Goal: Task Accomplishment & Management: Complete application form

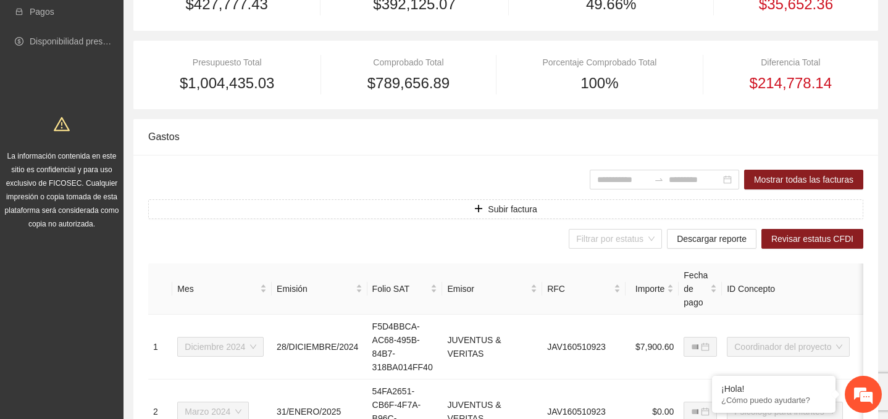
scroll to position [270, 0]
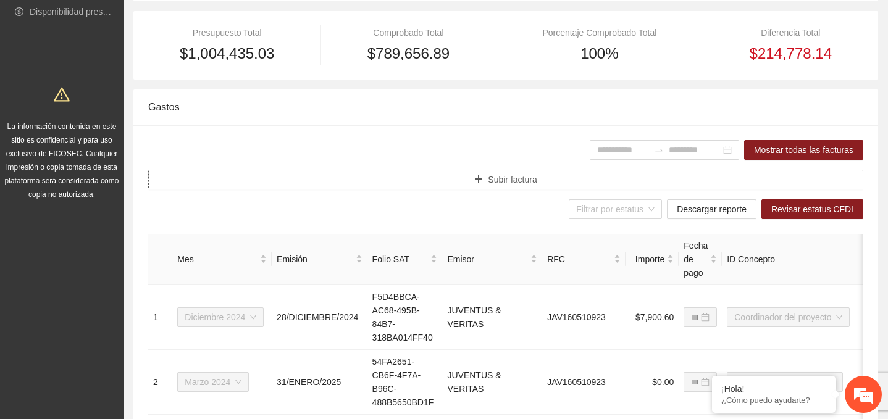
click at [511, 180] on span "Subir factura" at bounding box center [512, 180] width 49 height 14
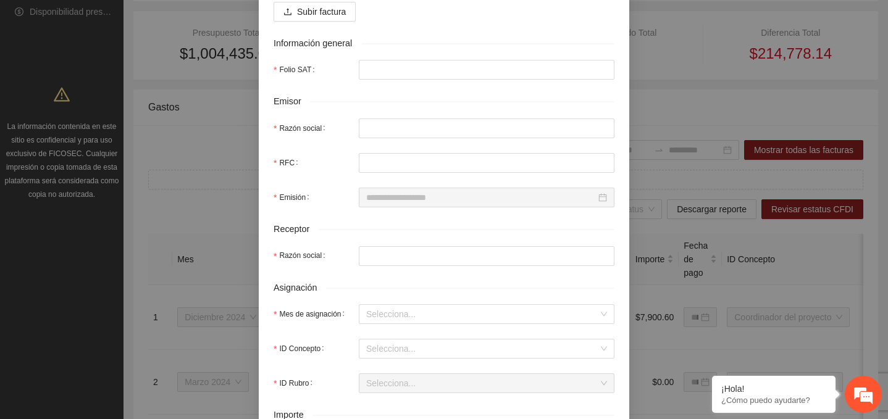
scroll to position [191, 0]
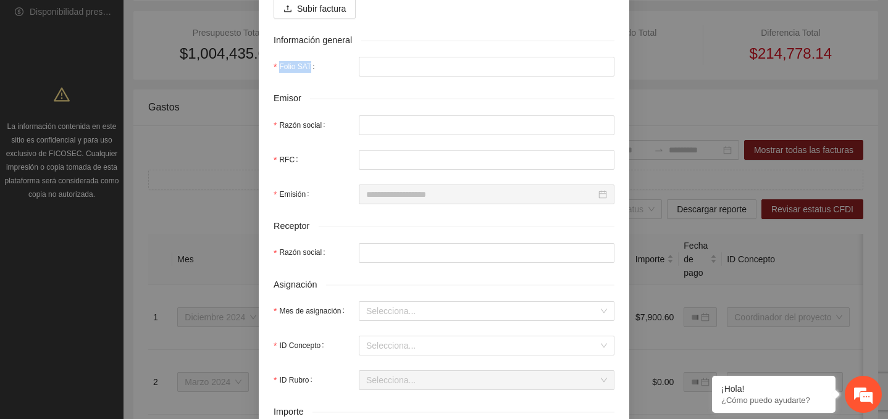
drag, startPoint x: 280, startPoint y: 77, endPoint x: 313, endPoint y: 77, distance: 33.4
click at [314, 77] on label "Folio SAT" at bounding box center [297, 67] width 46 height 20
copy label "Folio SAT"
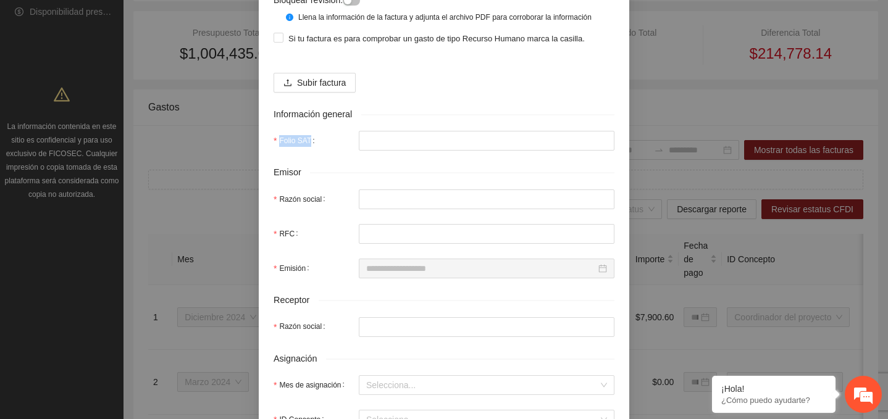
scroll to position [0, 0]
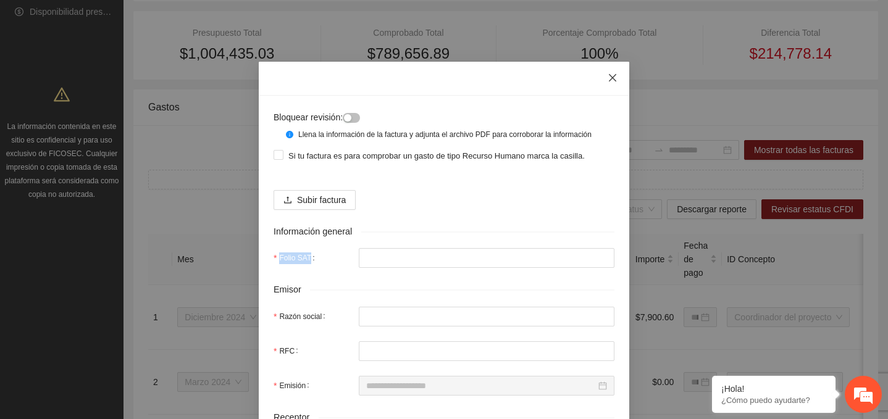
click at [611, 75] on icon "close" at bounding box center [613, 78] width 10 height 10
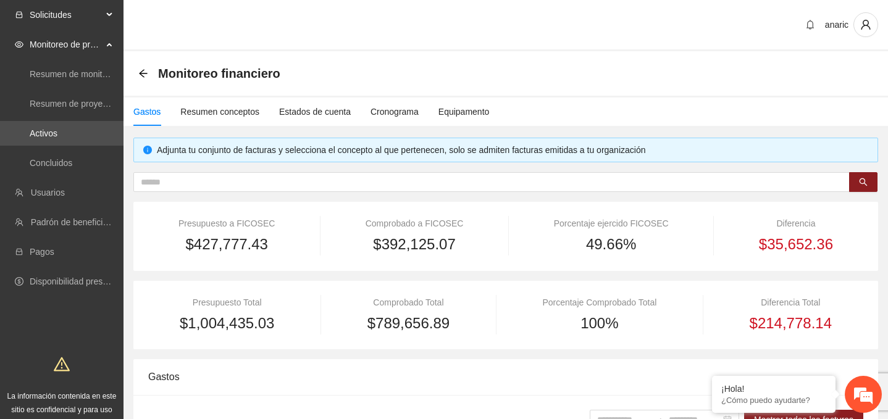
click at [62, 14] on span "Solicitudes" at bounding box center [66, 14] width 73 height 25
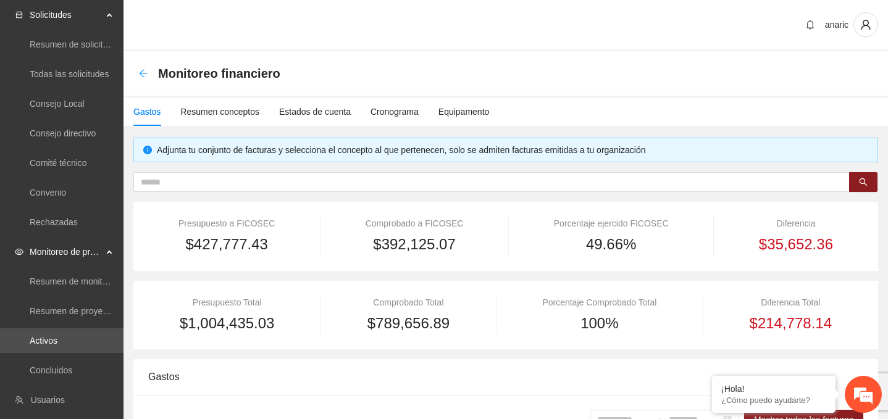
click at [144, 72] on icon "arrow-left" at bounding box center [143, 74] width 10 height 10
click at [142, 73] on icon "arrow-left" at bounding box center [143, 74] width 10 height 10
click at [144, 72] on icon "arrow-left" at bounding box center [143, 74] width 10 height 10
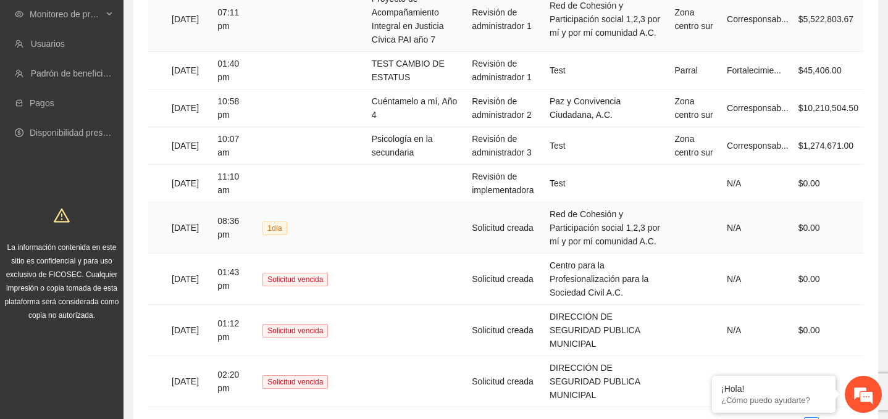
scroll to position [247, 0]
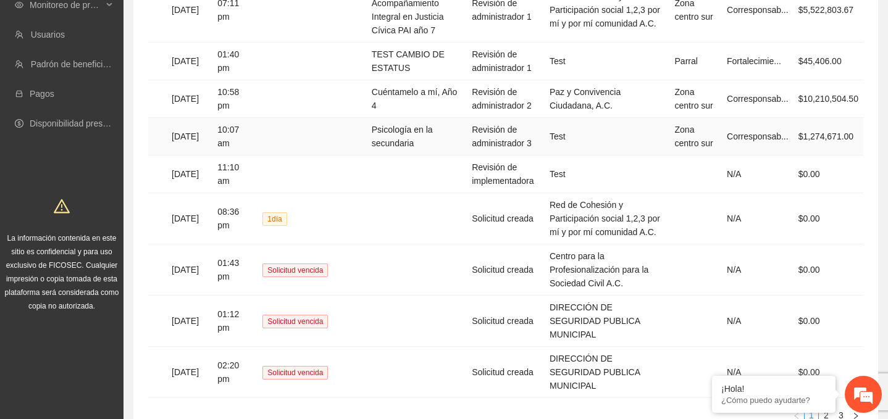
click at [420, 122] on td "Psicología en la secundaria" at bounding box center [417, 137] width 100 height 38
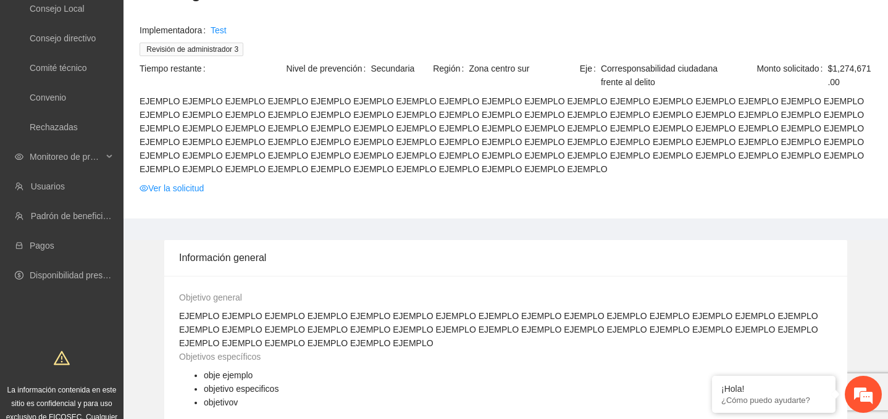
scroll to position [132, 0]
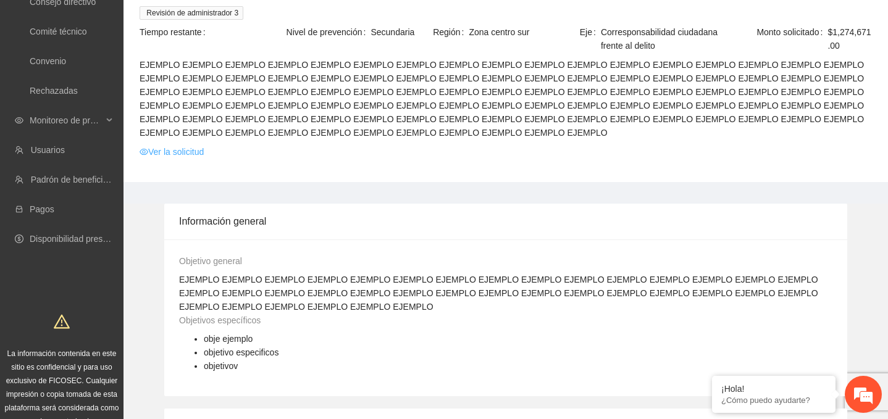
click at [195, 151] on link "Ver la solicitud" at bounding box center [172, 152] width 64 height 14
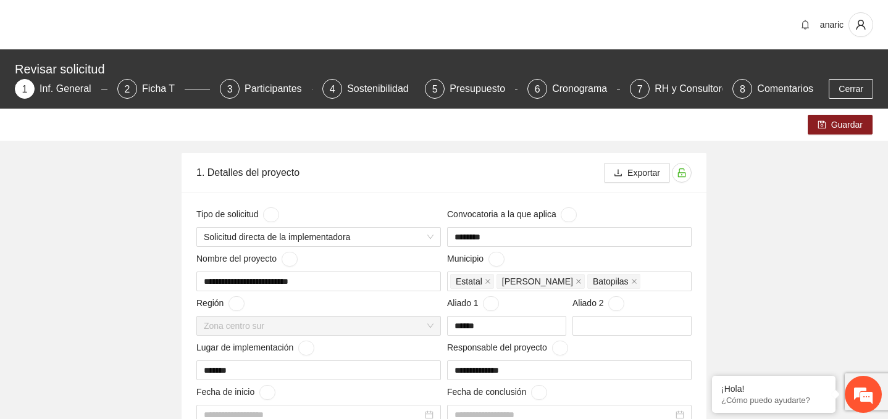
type input "**********"
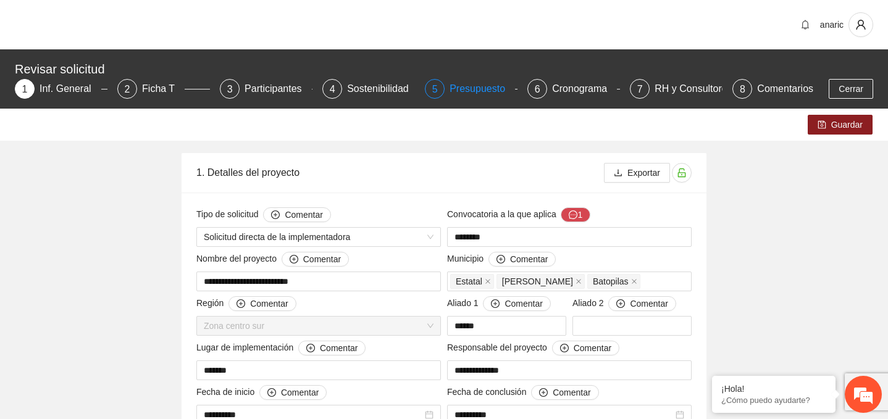
click at [482, 90] on div "Presupuesto" at bounding box center [482, 89] width 65 height 20
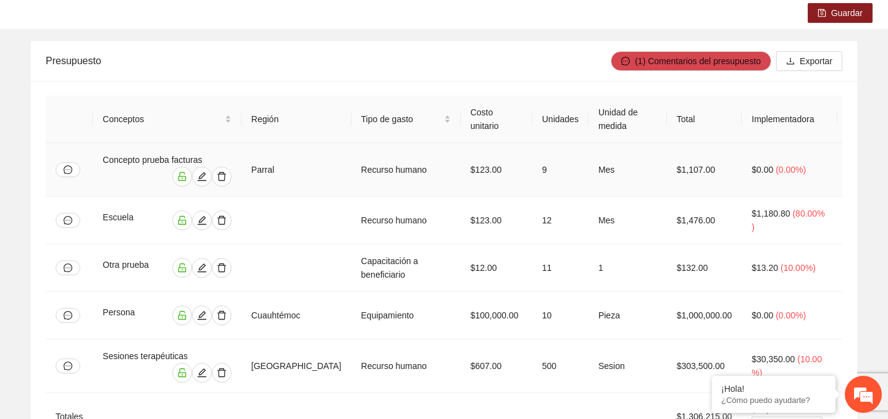
scroll to position [112, 0]
click at [207, 174] on icon "edit" at bounding box center [202, 176] width 10 height 10
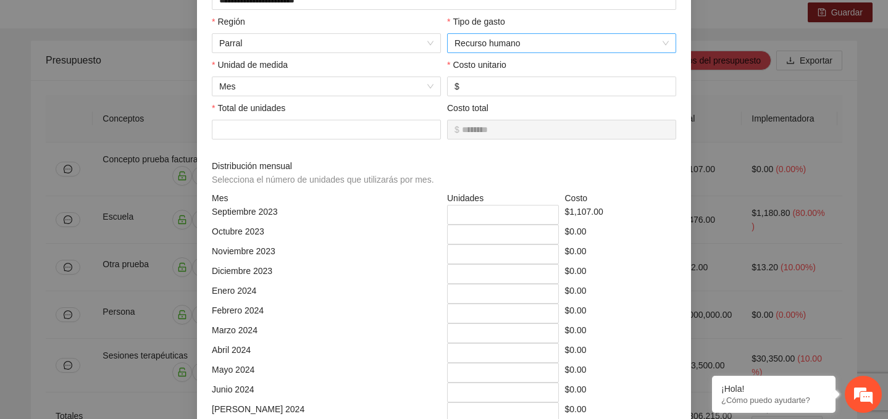
scroll to position [0, 0]
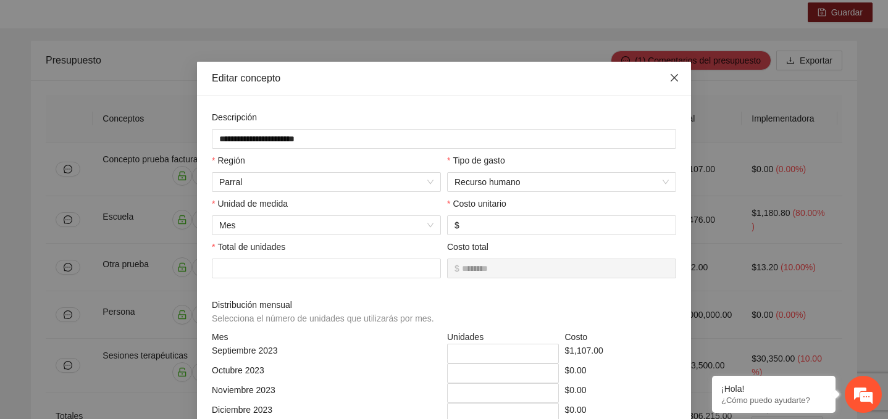
click at [673, 74] on icon "close" at bounding box center [675, 78] width 10 height 10
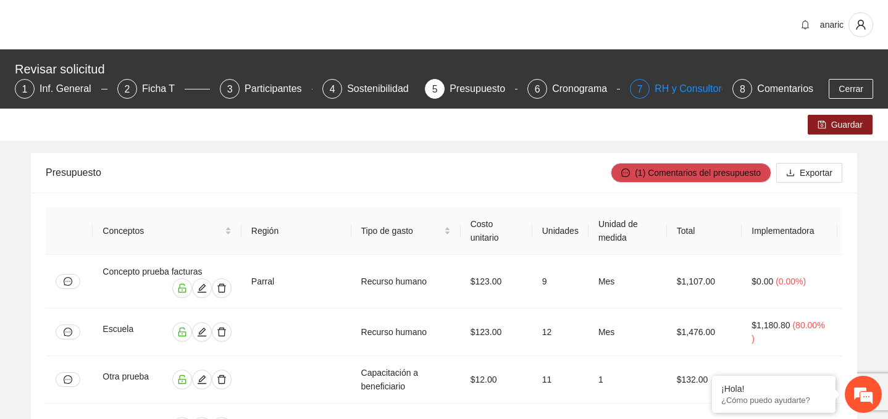
click at [684, 86] on div "RH y Consultores" at bounding box center [698, 89] width 87 height 20
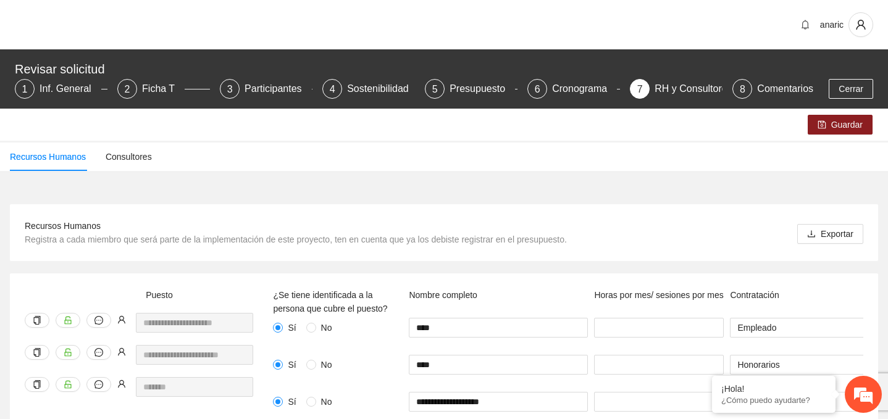
scroll to position [62, 0]
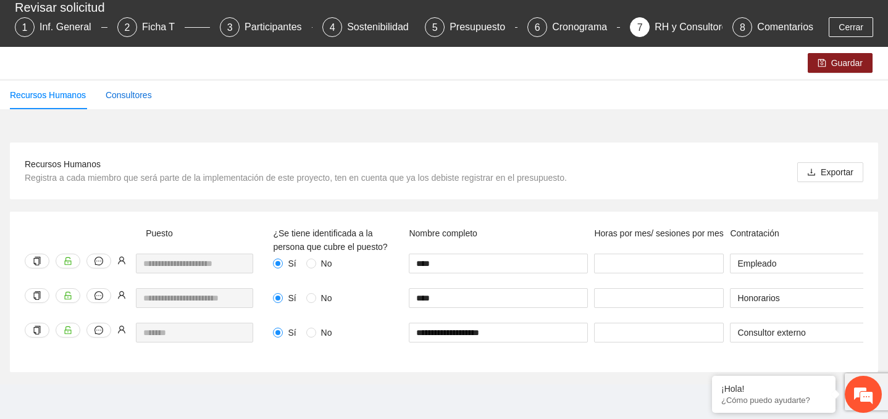
click at [138, 95] on div "Consultores" at bounding box center [129, 95] width 46 height 14
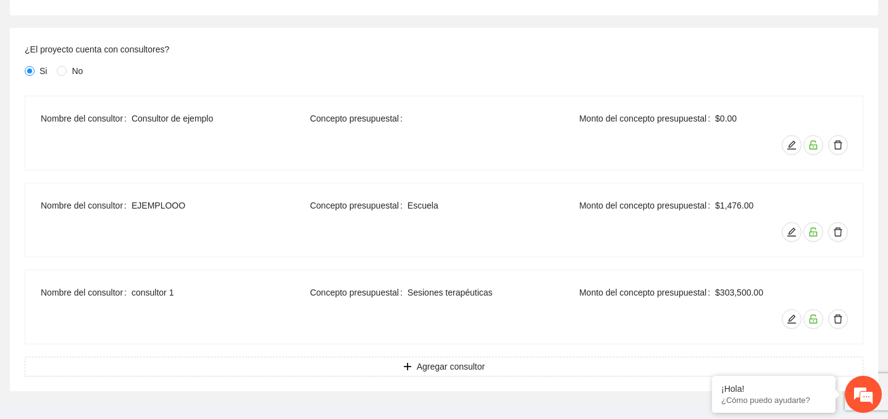
scroll to position [247, 0]
click at [790, 143] on icon "edit" at bounding box center [791, 144] width 9 height 9
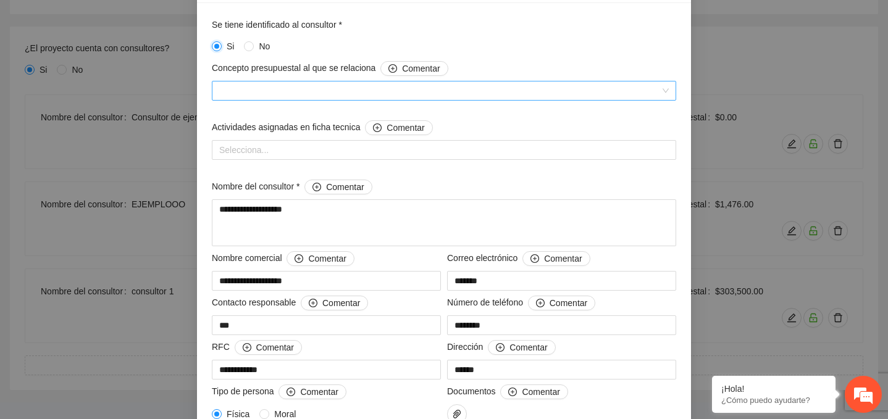
scroll to position [94, 0]
click at [335, 95] on span at bounding box center [444, 89] width 450 height 19
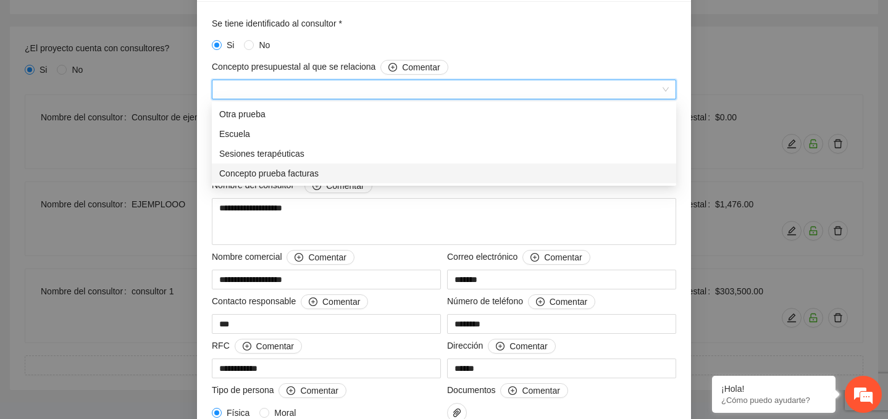
click at [290, 175] on div "Concepto prueba facturas" at bounding box center [444, 174] width 450 height 14
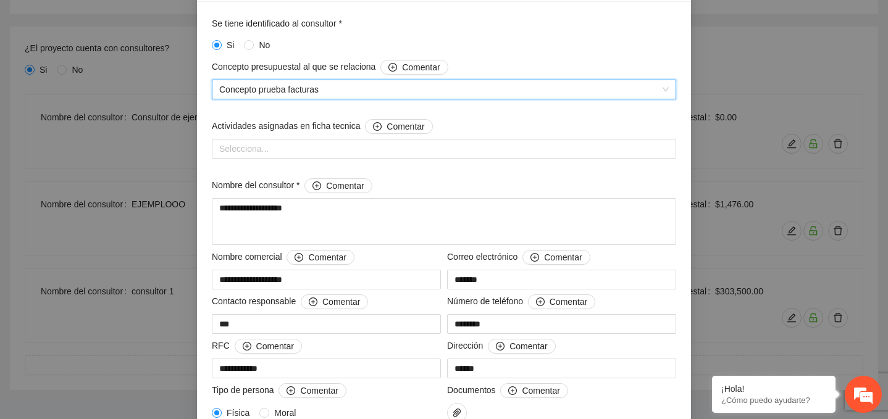
click at [306, 112] on div "Concepto presupuestal al que se relaciona Comentar Concepto prueba facturas Con…" at bounding box center [444, 87] width 471 height 54
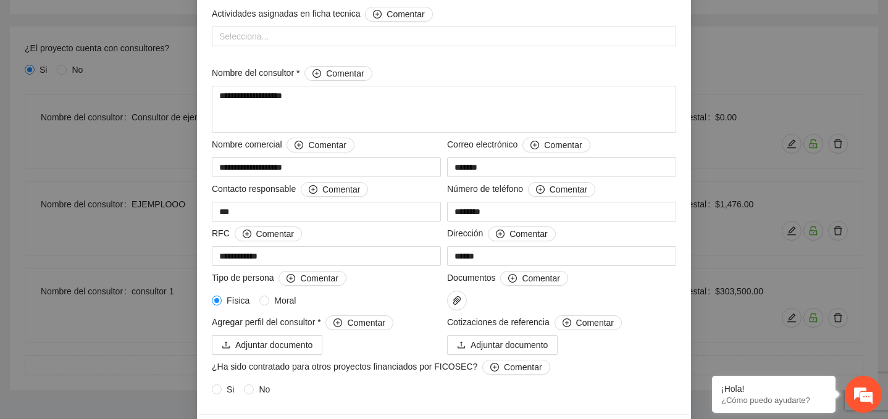
scroll to position [249, 0]
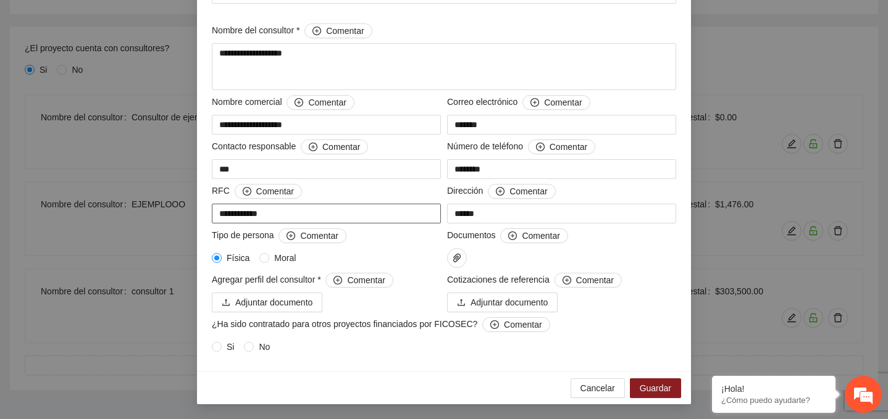
click at [311, 215] on input "**********" at bounding box center [326, 214] width 229 height 20
click at [304, 214] on input "**********" at bounding box center [326, 214] width 229 height 20
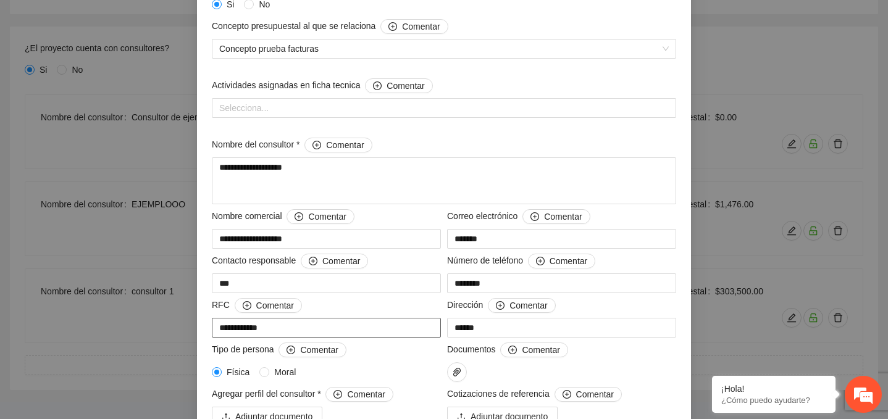
scroll to position [136, 0]
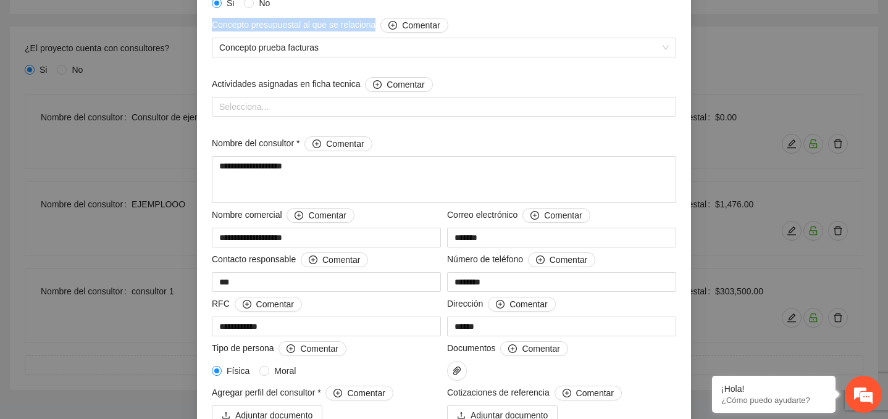
drag, startPoint x: 209, startPoint y: 25, endPoint x: 380, endPoint y: 30, distance: 171.1
click at [380, 30] on div "Concepto presupuestal al que se relaciona Comentar Concepto prueba facturas" at bounding box center [444, 45] width 471 height 54
copy span "Concepto presupuestal al que se relaciona"
